Goal: Information Seeking & Learning: Learn about a topic

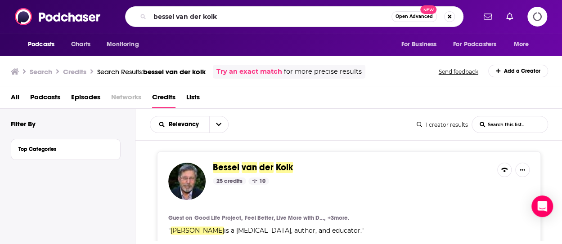
scroll to position [75, 0]
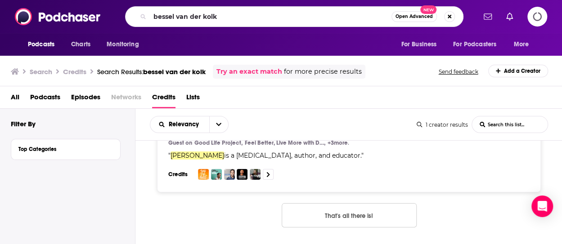
click at [204, 15] on input "bessel van der kolk" at bounding box center [271, 16] width 242 height 14
type input "Health Gig"
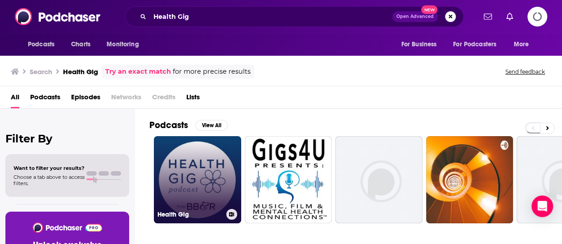
click at [205, 162] on link "Health Gig" at bounding box center [197, 179] width 87 height 87
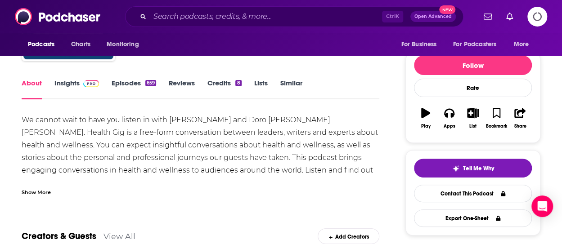
scroll to position [93, 0]
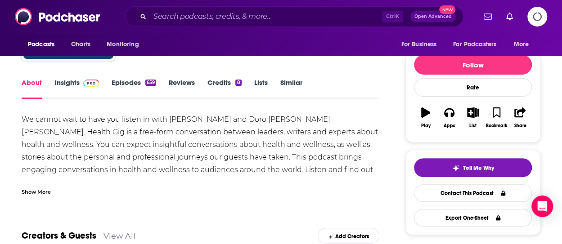
click at [71, 86] on link "Insights" at bounding box center [76, 88] width 45 height 21
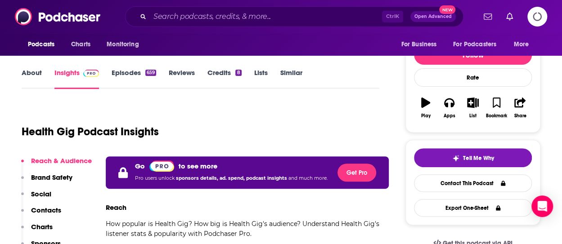
scroll to position [104, 0]
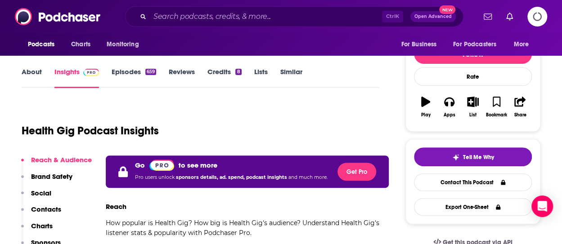
click at [540, 13] on icon "Logging in" at bounding box center [537, 16] width 21 height 21
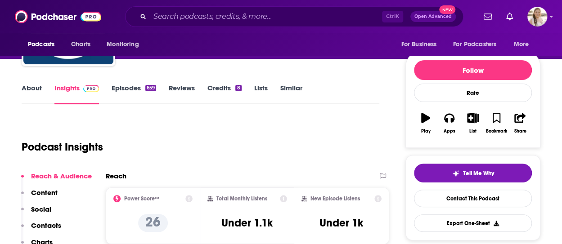
scroll to position [88, 0]
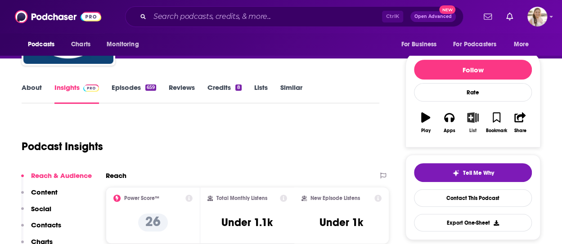
click at [475, 115] on icon "button" at bounding box center [472, 117] width 11 height 10
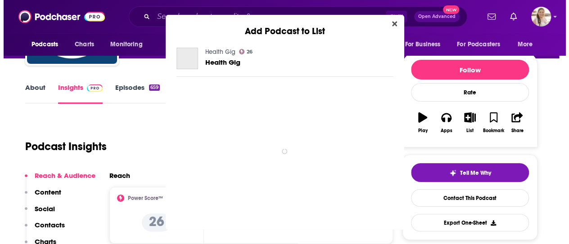
scroll to position [0, 0]
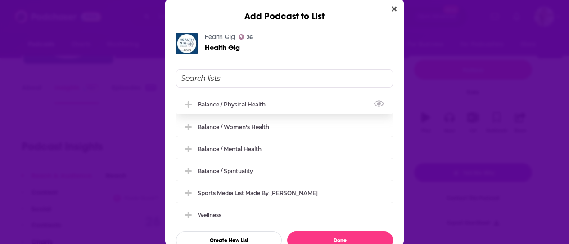
click at [189, 104] on icon "Add Podcast To List" at bounding box center [188, 104] width 7 height 7
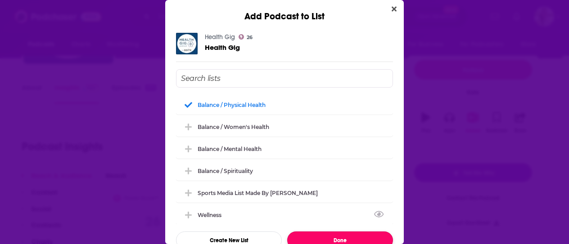
click at [341, 235] on button "Done" at bounding box center [340, 241] width 106 height 18
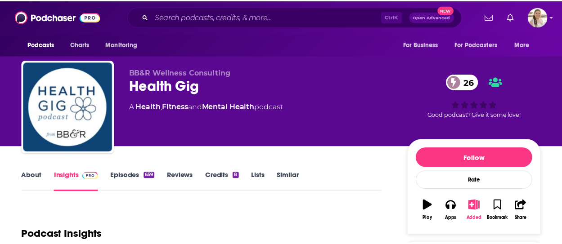
scroll to position [88, 0]
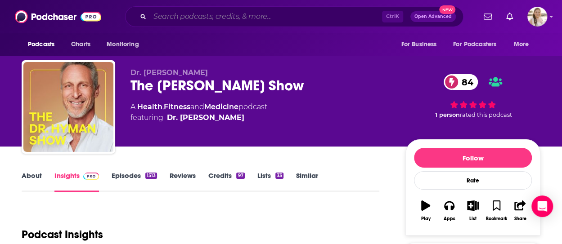
click at [188, 18] on input "Search podcasts, credits, & more..." at bounding box center [266, 16] width 232 height 14
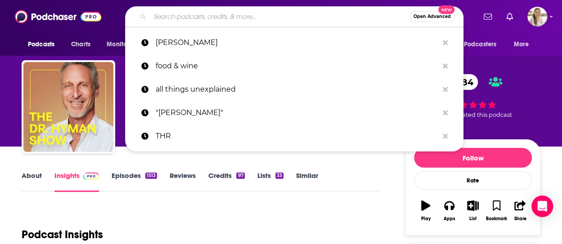
paste input "All Things Work Podcast"
type input "All Things Work Podcast"
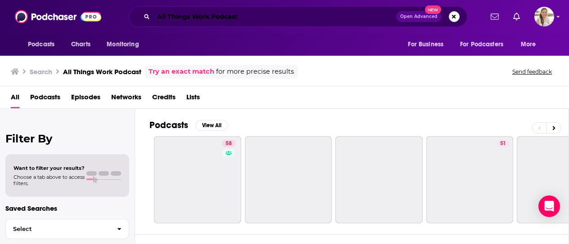
click at [268, 17] on input "All Things Work Podcast" at bounding box center [274, 16] width 243 height 14
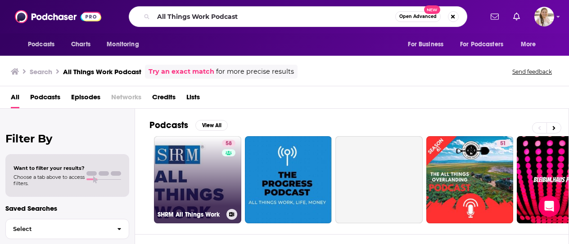
click at [202, 167] on link "58 SHRM All Things Work" at bounding box center [197, 179] width 87 height 87
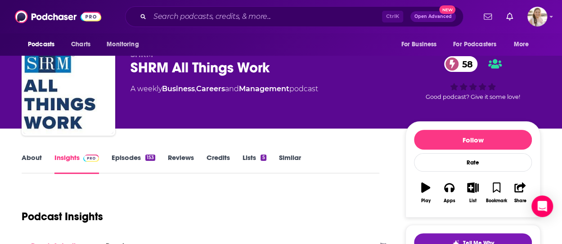
scroll to position [14, 0]
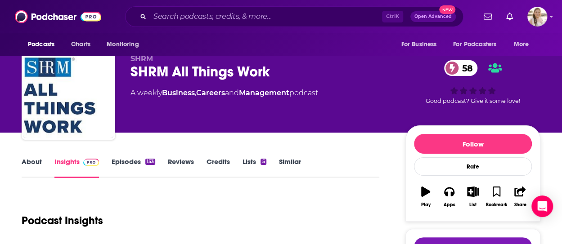
click at [37, 161] on link "About" at bounding box center [32, 167] width 20 height 21
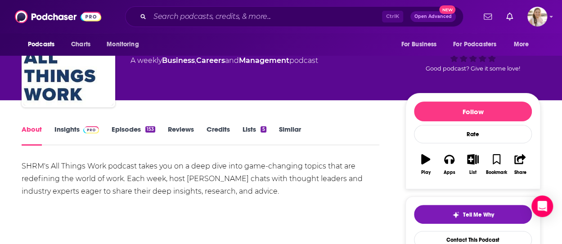
scroll to position [77, 0]
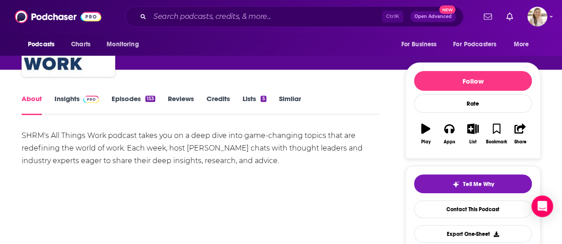
click at [122, 101] on link "Episodes 153" at bounding box center [134, 104] width 44 height 21
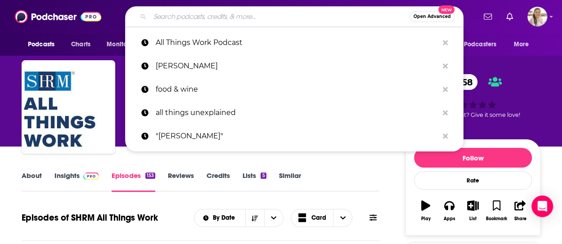
click at [164, 18] on input "Search podcasts, credits, & more..." at bounding box center [280, 16] width 260 height 14
paste input "Conversations on Careers and Professional Life"
type input "Conversations on Careers and Professional Life"
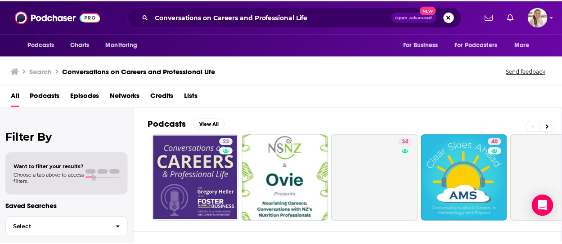
scroll to position [20, 0]
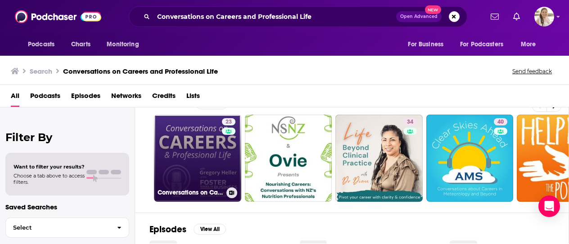
click at [182, 153] on link "23 Conversations on Careers and Professional Life" at bounding box center [197, 158] width 87 height 87
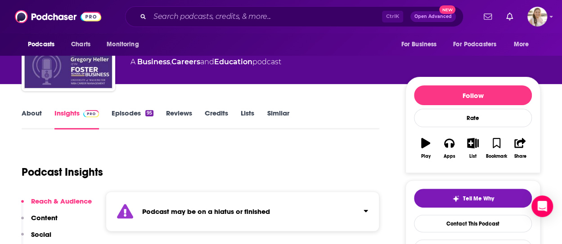
scroll to position [62, 0]
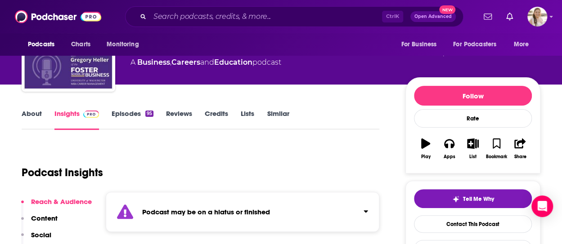
drag, startPoint x: 315, startPoint y: 148, endPoint x: 239, endPoint y: 174, distance: 80.0
click at [239, 174] on div "Podcast Insights" at bounding box center [197, 167] width 350 height 46
click at [223, 18] on input "Search podcasts, credits, & more..." at bounding box center [266, 16] width 232 height 14
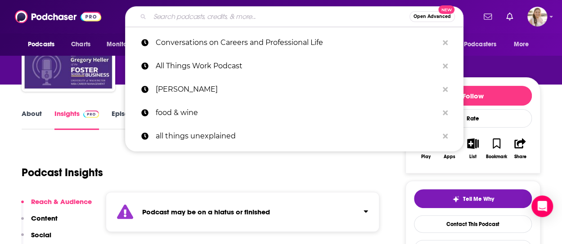
paste input "[PERSON_NAME] Show"
type input "[PERSON_NAME] Show"
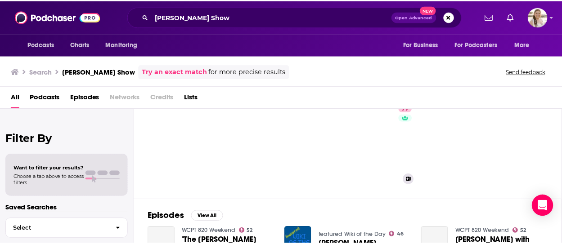
scroll to position [33, 0]
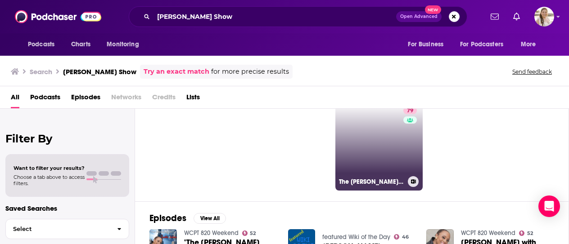
click at [356, 128] on link "79 The [PERSON_NAME] Show" at bounding box center [378, 146] width 87 height 87
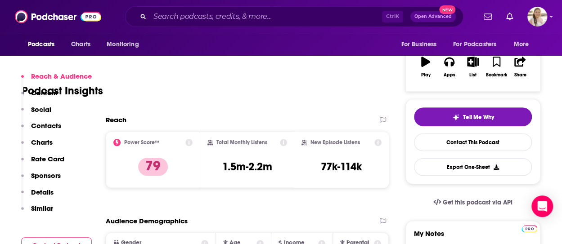
scroll to position [88, 0]
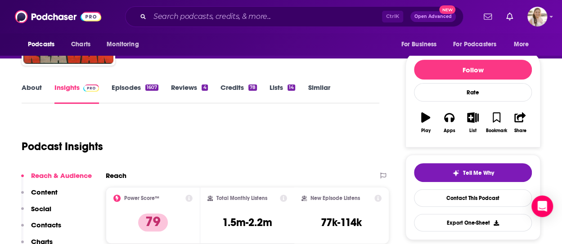
click at [221, 16] on input "Search podcasts, credits, & more..." at bounding box center [266, 16] width 232 height 14
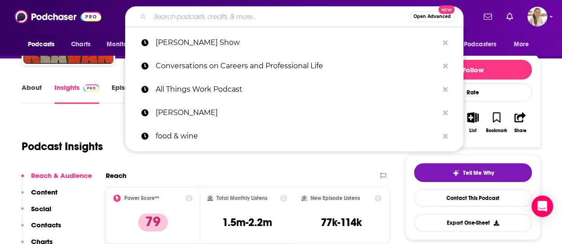
paste input "Background Briefing Podcast w. [PERSON_NAME]"
type input "Background Briefing Podcast w. [PERSON_NAME]"
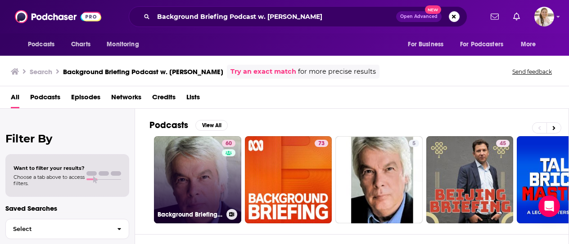
click at [193, 173] on link "60 Background Briefing with [PERSON_NAME]" at bounding box center [197, 179] width 87 height 87
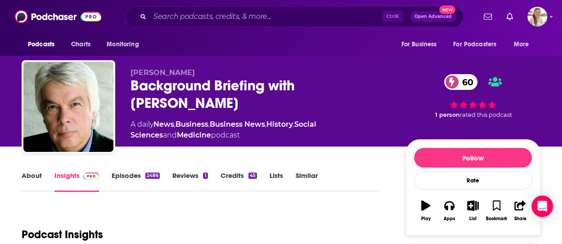
click at [36, 176] on link "About" at bounding box center [32, 181] width 20 height 21
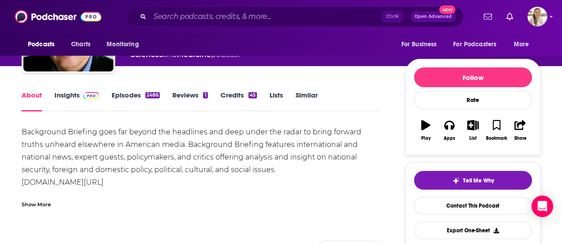
scroll to position [81, 0]
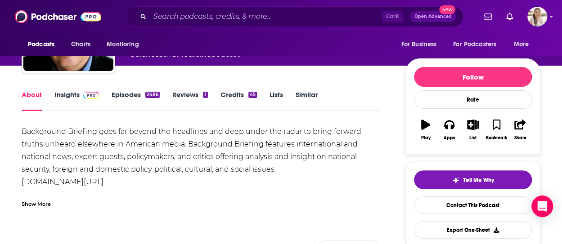
click at [221, 19] on input "Search podcasts, credits, & more..." at bounding box center [266, 16] width 232 height 14
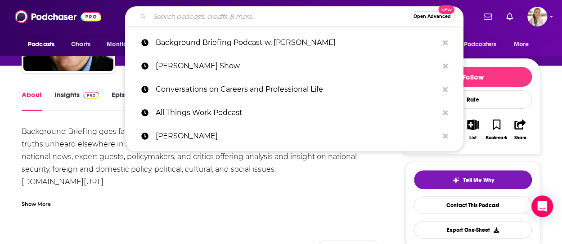
paste input "[PERSON_NAME] Podcast"
type input "[PERSON_NAME] Podcast"
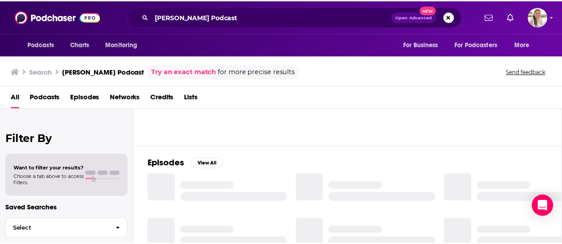
scroll to position [21, 0]
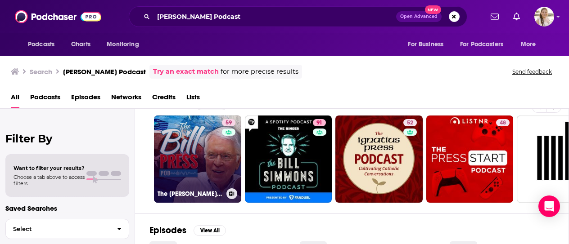
click at [201, 152] on link "59 The [PERSON_NAME] Pod" at bounding box center [197, 159] width 87 height 87
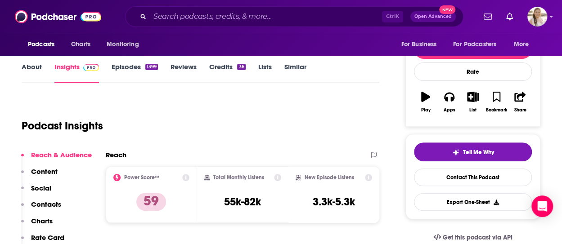
scroll to position [109, 0]
click at [29, 63] on link "About" at bounding box center [32, 72] width 20 height 21
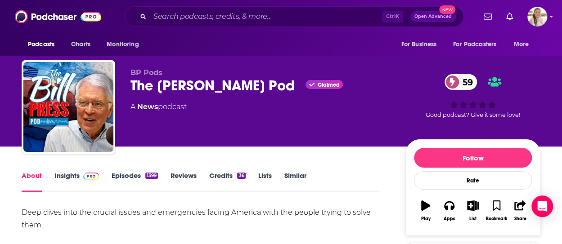
scroll to position [79, 0]
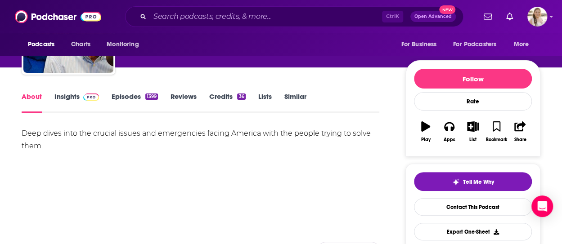
click at [239, 17] on input "Search podcasts, credits, & more..." at bounding box center [266, 16] width 232 height 14
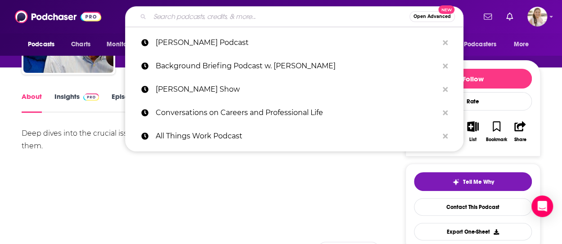
paste input "Career Warrior Podcast"
type input "Career Warrior Podcast"
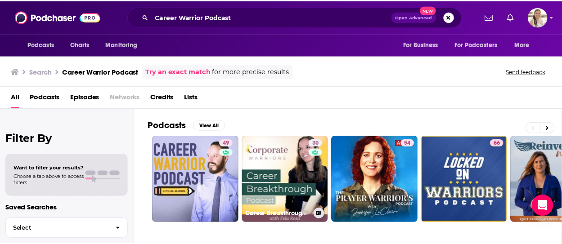
scroll to position [76, 0]
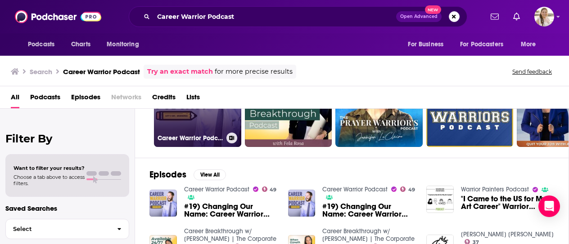
click at [205, 112] on link "49 Career Warrior Podcast" at bounding box center [197, 103] width 87 height 87
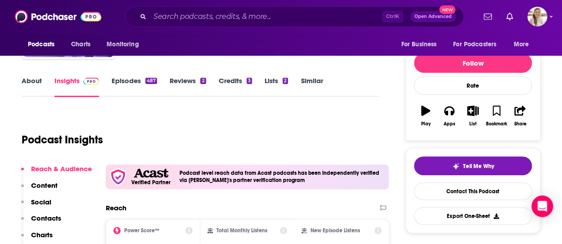
scroll to position [94, 0]
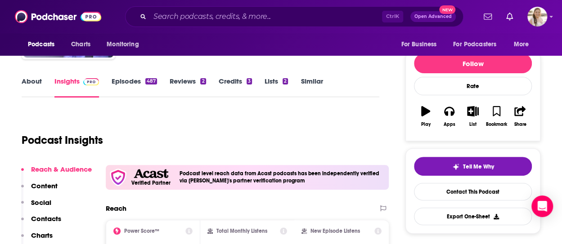
click at [35, 84] on link "About" at bounding box center [32, 87] width 20 height 21
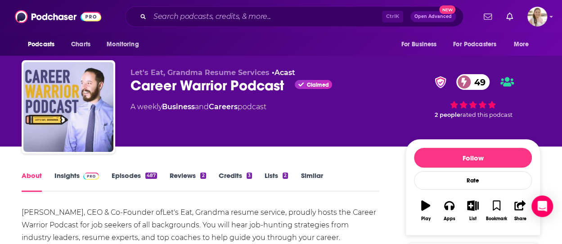
scroll to position [42, 0]
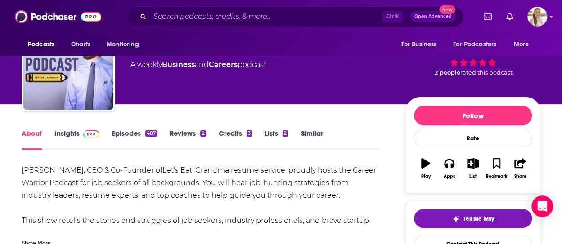
click at [236, 13] on input "Search podcasts, credits, & more..." at bounding box center [266, 16] width 232 height 14
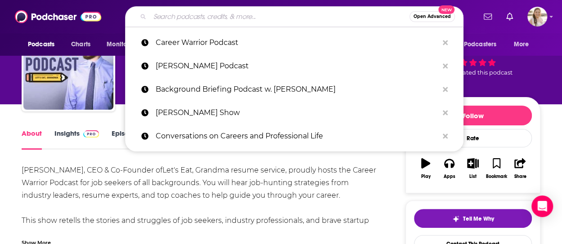
paste input "Combat Story Podcast"
type input "Combat Story Podcast"
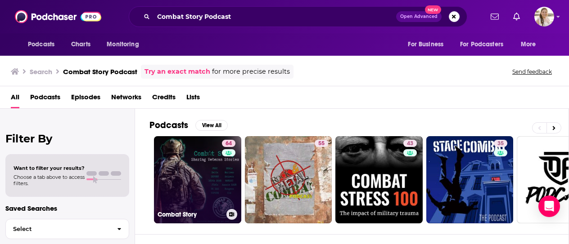
click at [193, 182] on link "64 Combat Story" at bounding box center [197, 179] width 87 height 87
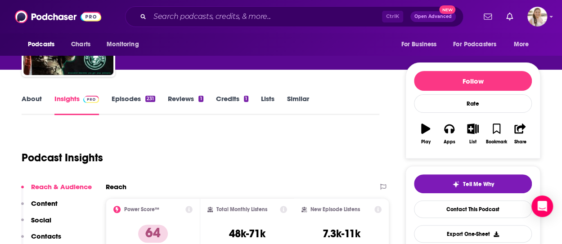
scroll to position [64, 0]
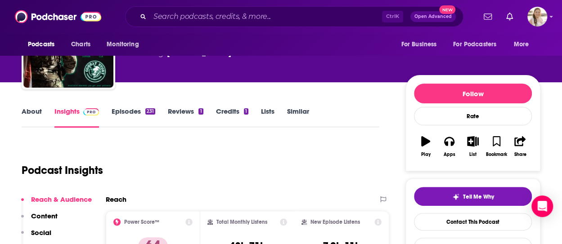
click at [32, 118] on link "About" at bounding box center [32, 117] width 20 height 21
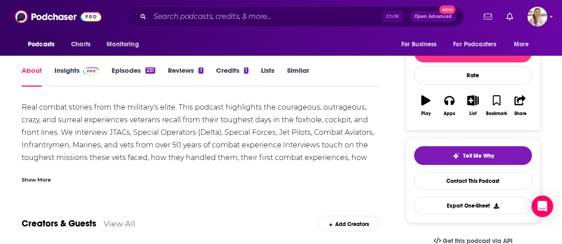
scroll to position [106, 0]
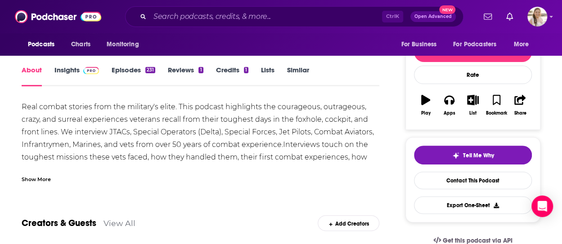
click at [84, 159] on div "Real combat stories from the military's elite. This podcast highlights the cour…" at bounding box center [201, 139] width 358 height 76
click at [86, 171] on div "Show More" at bounding box center [201, 175] width 358 height 15
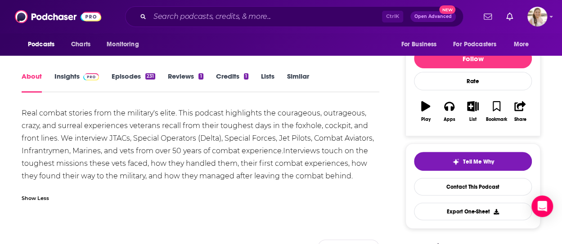
scroll to position [40, 0]
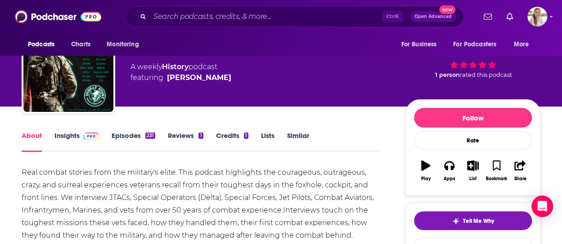
click at [60, 138] on link "Insights" at bounding box center [76, 141] width 45 height 21
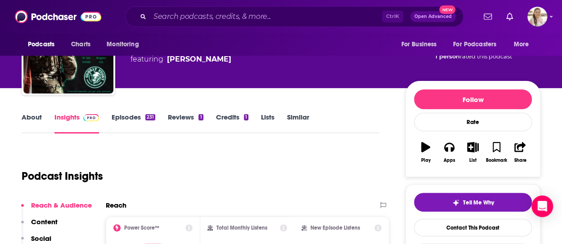
scroll to position [59, 0]
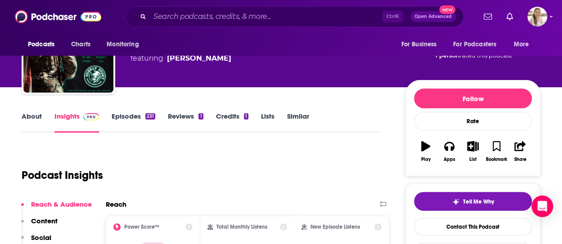
click at [135, 119] on link "Episodes 231" at bounding box center [134, 122] width 44 height 21
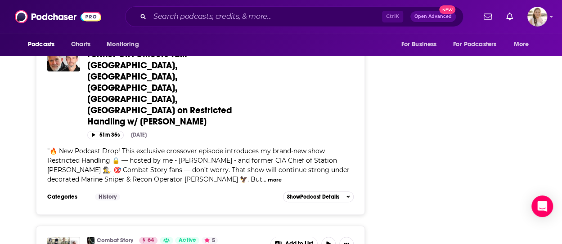
scroll to position [1924, 0]
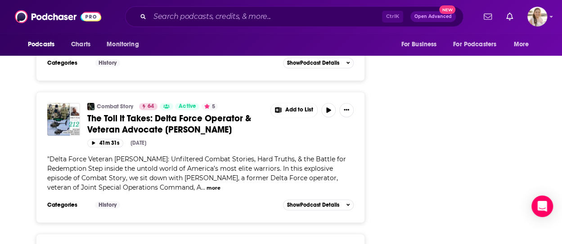
click at [224, 13] on input "Search podcasts, credits, & more..." at bounding box center [266, 16] width 232 height 14
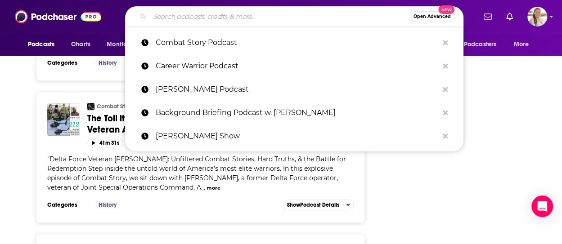
click at [230, 17] on input "Search podcasts, credits, & more..." at bounding box center [280, 16] width 260 height 14
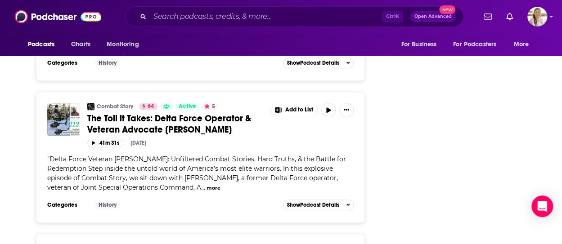
click at [252, 18] on input "Search podcasts, credits, & more..." at bounding box center [266, 16] width 232 height 14
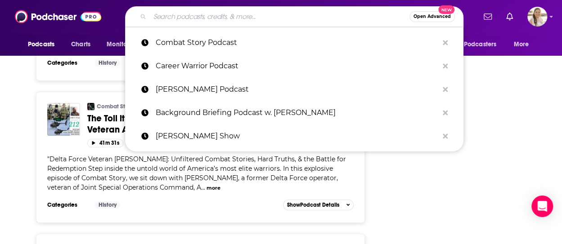
paste input "Deconstructed Podcast, The Intercept"
type input "Deconstructed Podcast, The Intercept"
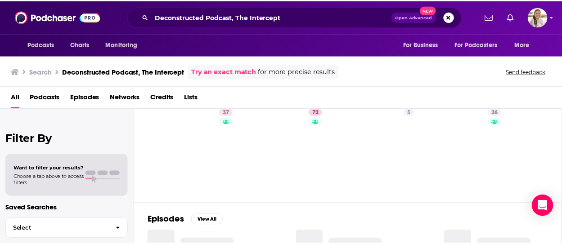
scroll to position [31, 0]
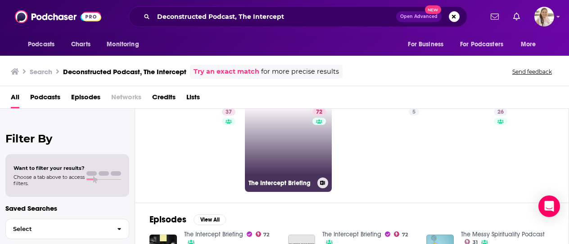
click at [263, 134] on link "72 The Intercept Briefing" at bounding box center [288, 148] width 87 height 87
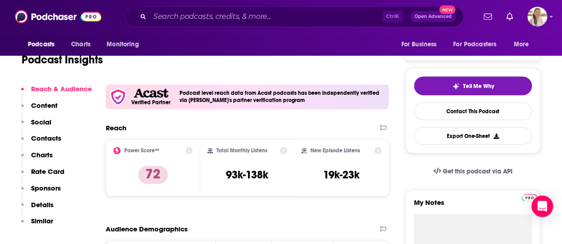
scroll to position [66, 0]
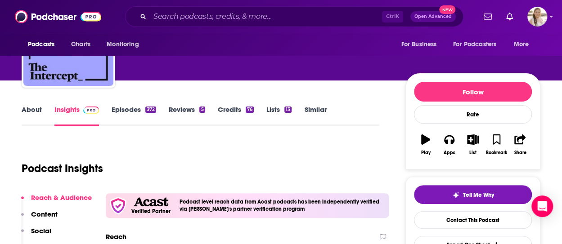
click at [33, 114] on link "About" at bounding box center [32, 115] width 20 height 21
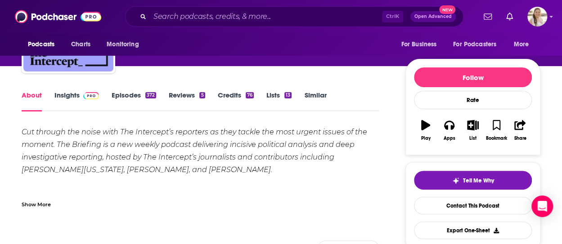
scroll to position [81, 0]
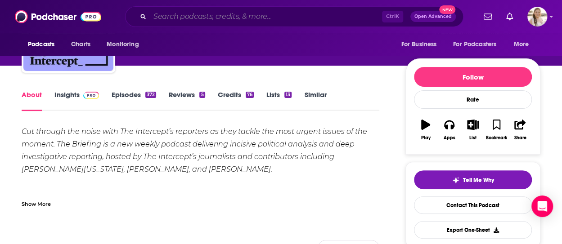
click at [214, 11] on input "Search podcasts, credits, & more..." at bounding box center [266, 16] width 232 height 14
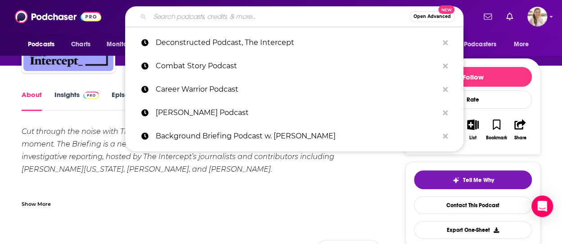
paste input "Discover Your Talent"
type input "Discover Your Talent"
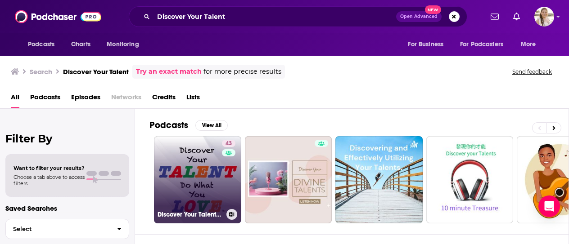
click at [186, 172] on link "43 Discover Your Talent–Do What You Love" at bounding box center [197, 179] width 87 height 87
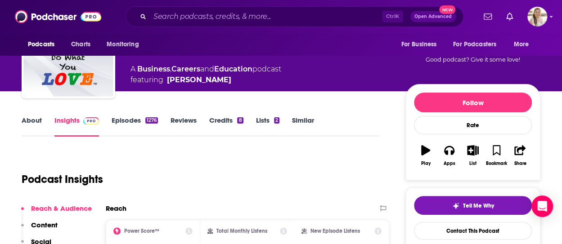
scroll to position [50, 0]
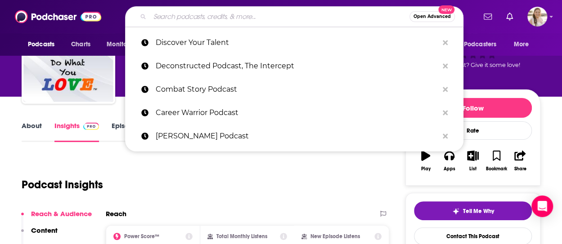
click at [228, 22] on input "Search podcasts, credits, & more..." at bounding box center [280, 16] width 260 height 14
paste input "Hell and High Water Podcast"
type input "Hell and High Water Podcast"
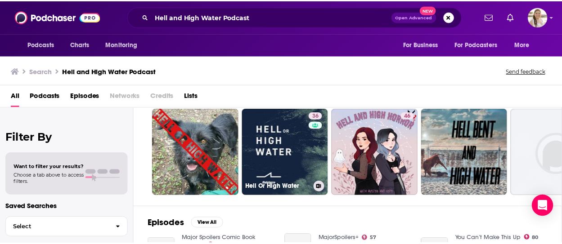
scroll to position [35, 0]
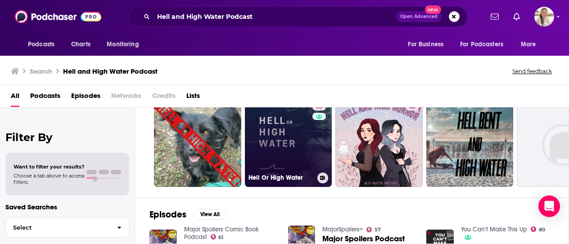
click at [296, 153] on link "36 Hell Or High Water" at bounding box center [288, 143] width 87 height 87
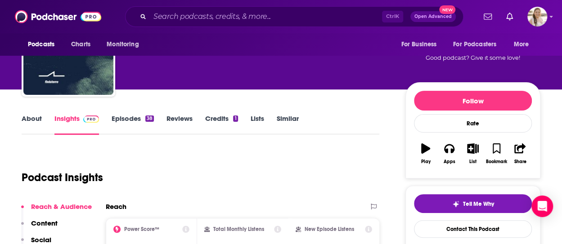
scroll to position [271, 0]
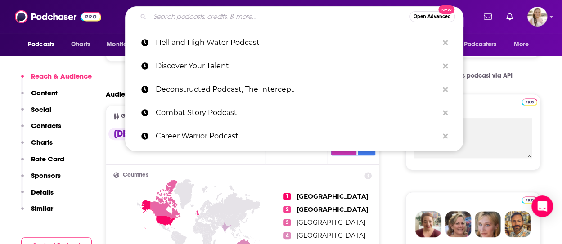
click at [252, 22] on input "Search podcasts, credits, & more..." at bounding box center [280, 16] width 260 height 14
paste input "I"
click at [212, 14] on input "Search podcasts, credits, & more..." at bounding box center [280, 16] width 260 height 14
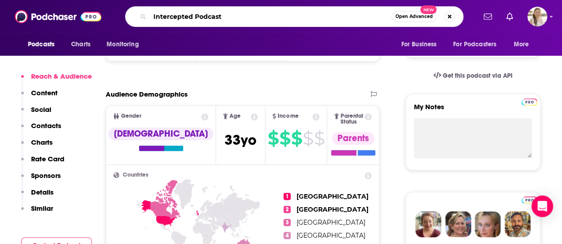
type input "Intercepted Podcast"
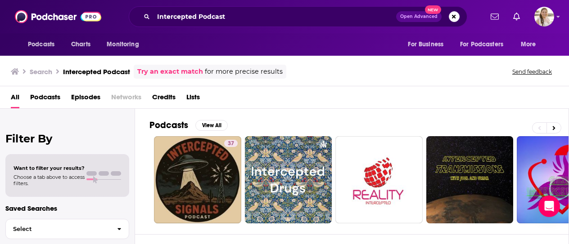
click at [547, 103] on div "All Podcasts Episodes Networks Credits Lists" at bounding box center [286, 99] width 551 height 18
click at [217, 21] on input "Intercepted Podcast" at bounding box center [274, 16] width 243 height 14
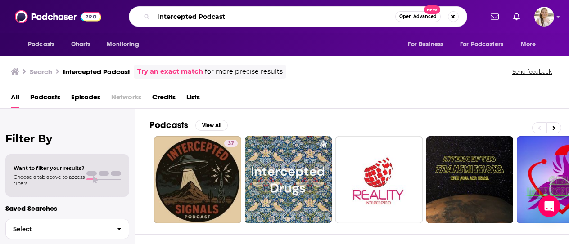
click at [217, 21] on input "Intercepted Podcast" at bounding box center [274, 16] width 242 height 14
paste input "[PERSON_NAME] Podcast"
type input "[PERSON_NAME] Podcast"
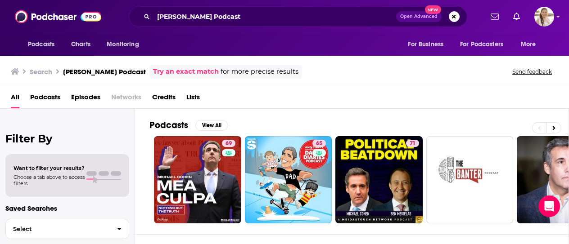
click at [553, 83] on div "Search [PERSON_NAME] Podcast Try an exact match for more precise results Send f…" at bounding box center [284, 70] width 569 height 32
click at [248, 14] on input "[PERSON_NAME] Podcast" at bounding box center [274, 16] width 243 height 14
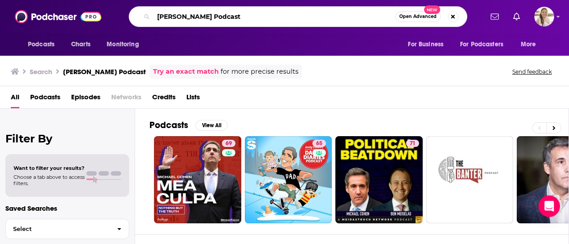
click at [248, 14] on input "[PERSON_NAME] Podcast" at bounding box center [274, 16] width 242 height 14
type input "the axe files"
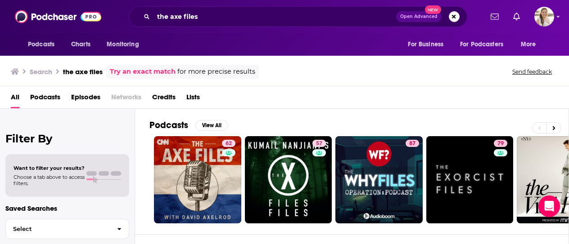
scroll to position [59, 0]
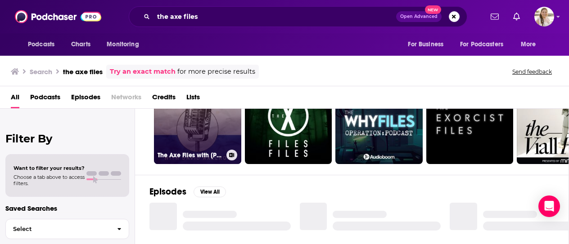
click at [214, 139] on link "62 The Axe Files with [PERSON_NAME]" at bounding box center [197, 120] width 87 height 87
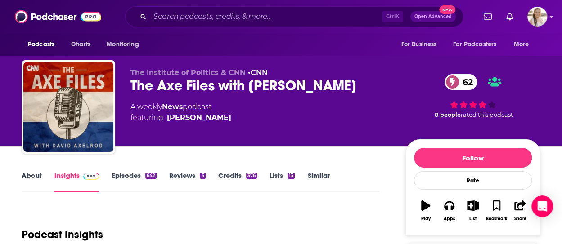
click at [239, 21] on input "Search podcasts, credits, & more..." at bounding box center [266, 16] width 232 height 14
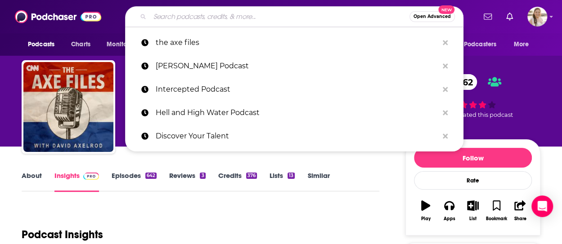
paste input "The [PERSON_NAME] Show"
type input "The [PERSON_NAME] Show"
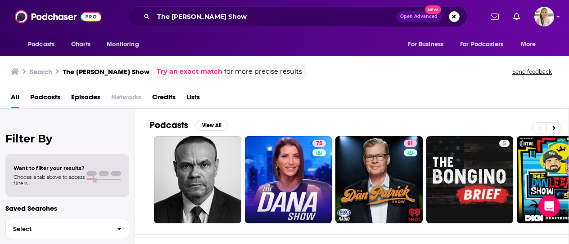
click at [561, 101] on div "All Podcasts Episodes Networks Credits Lists" at bounding box center [286, 99] width 551 height 18
click at [231, 23] on div "The [PERSON_NAME] Show Open Advanced New" at bounding box center [298, 16] width 338 height 21
click at [239, 15] on input "The [PERSON_NAME] Show" at bounding box center [274, 16] width 243 height 14
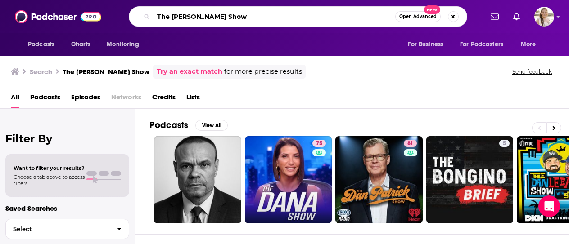
click at [239, 15] on input "The [PERSON_NAME] Show" at bounding box center [274, 16] width 242 height 14
paste input "[PERSON_NAME] Report Podcast"
type input "The [PERSON_NAME] Report Podcast"
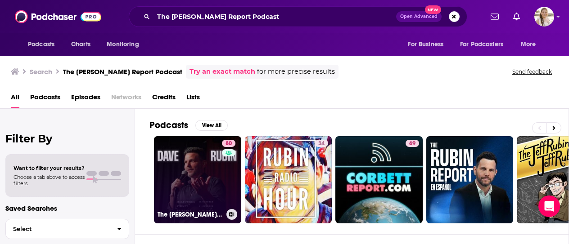
click at [202, 166] on link "80 The [PERSON_NAME] Report" at bounding box center [197, 179] width 87 height 87
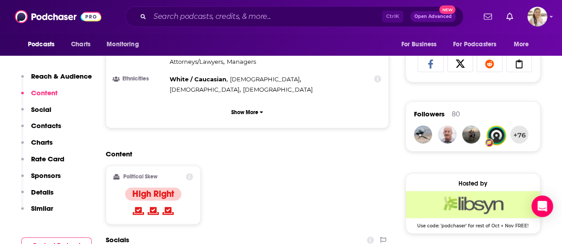
scroll to position [615, 0]
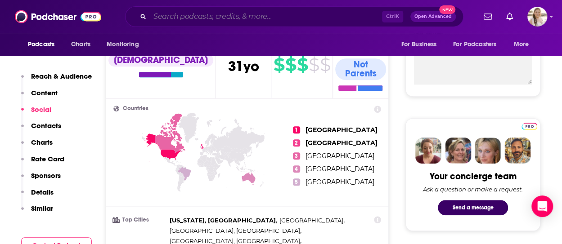
click at [225, 18] on input "Search podcasts, credits, & more..." at bounding box center [266, 16] width 232 height 14
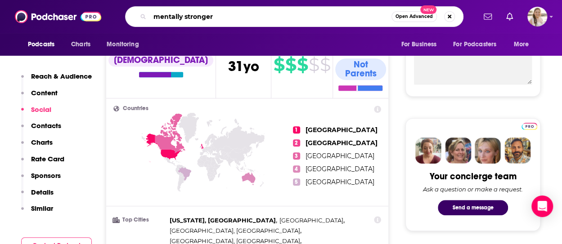
type input "mentally stronger"
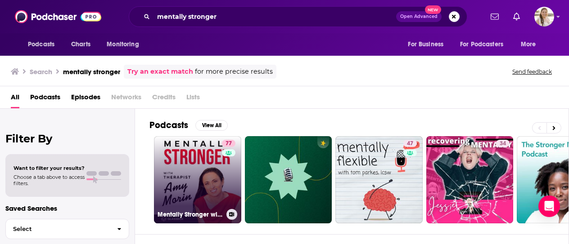
click at [209, 173] on link "77 Mentally Stronger with Therapist [PERSON_NAME]" at bounding box center [197, 179] width 87 height 87
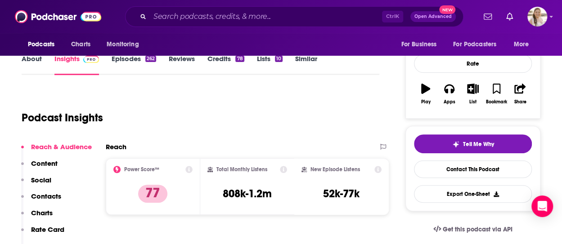
scroll to position [90, 0]
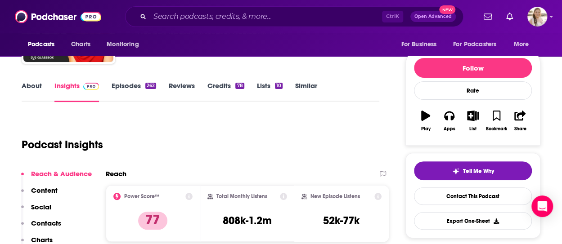
click at [29, 93] on link "About" at bounding box center [32, 91] width 20 height 21
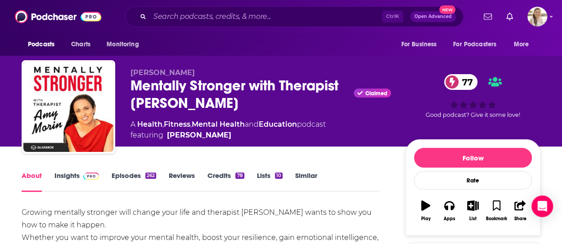
scroll to position [90, 0]
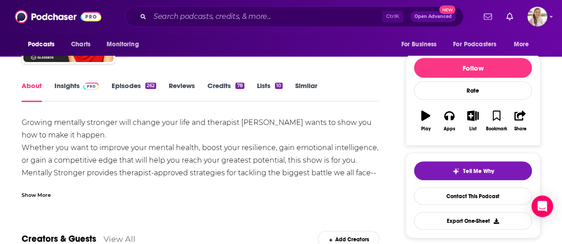
click at [55, 192] on div "Show More" at bounding box center [201, 191] width 358 height 15
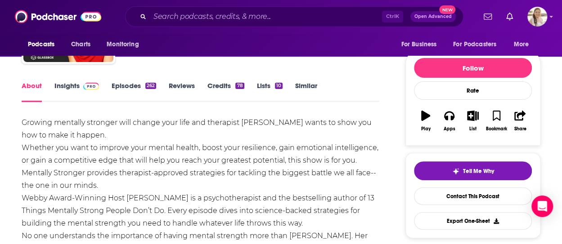
click at [123, 86] on link "Episodes 262" at bounding box center [134, 91] width 45 height 21
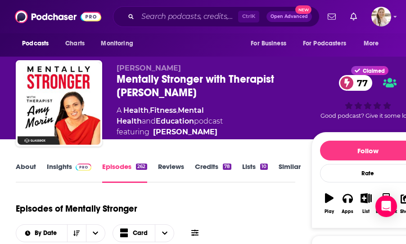
click at [23, 169] on link "About" at bounding box center [26, 172] width 20 height 21
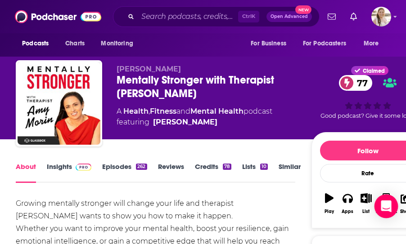
click at [381, 215] on div "Open Intercom Messenger" at bounding box center [386, 207] width 24 height 24
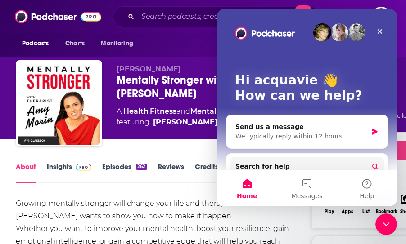
click at [381, 28] on icon "Close" at bounding box center [379, 31] width 7 height 7
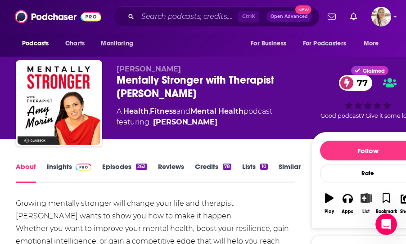
click at [366, 200] on icon "button" at bounding box center [365, 198] width 11 height 10
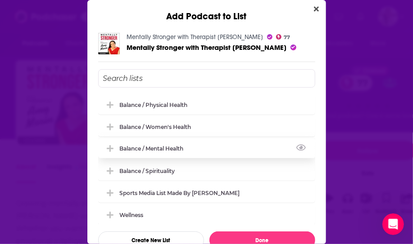
click at [169, 149] on div "Balance / Mental Health" at bounding box center [154, 148] width 69 height 7
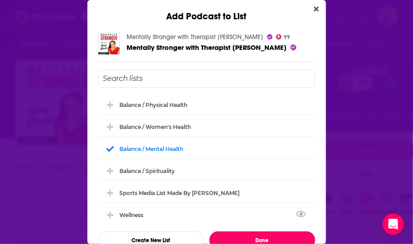
click at [252, 240] on button "Done" at bounding box center [262, 241] width 106 height 18
